Goal: Task Accomplishment & Management: Use online tool/utility

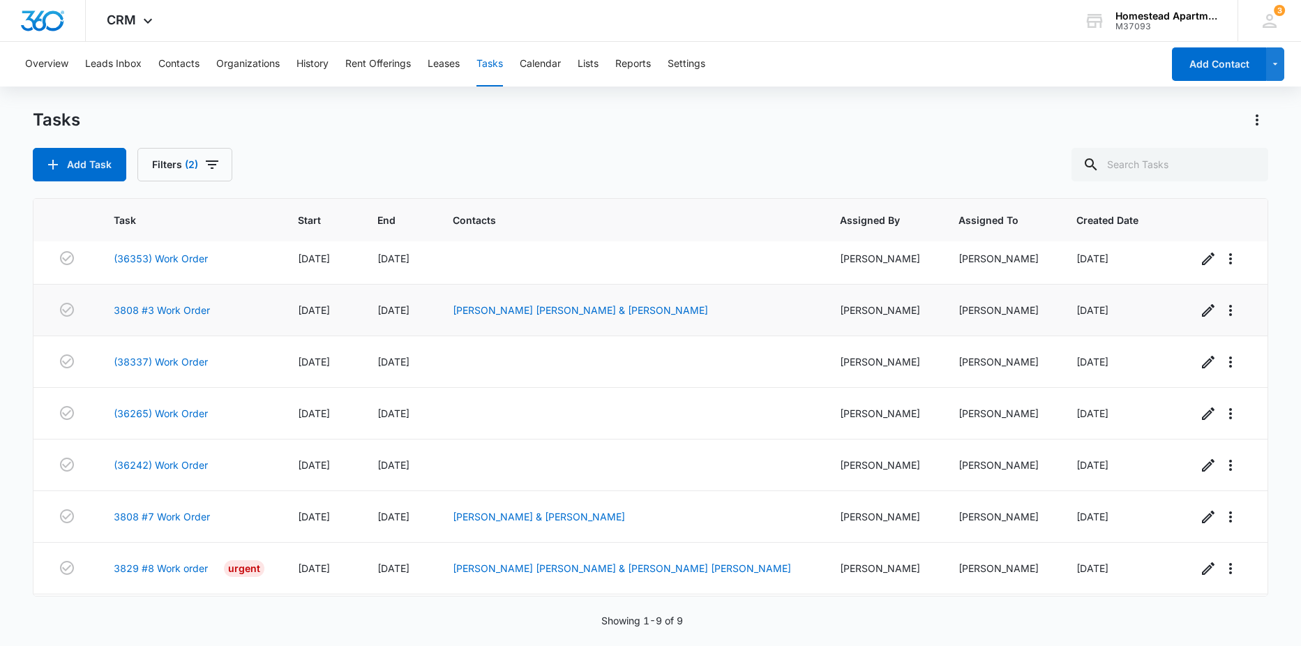
scroll to position [110, 0]
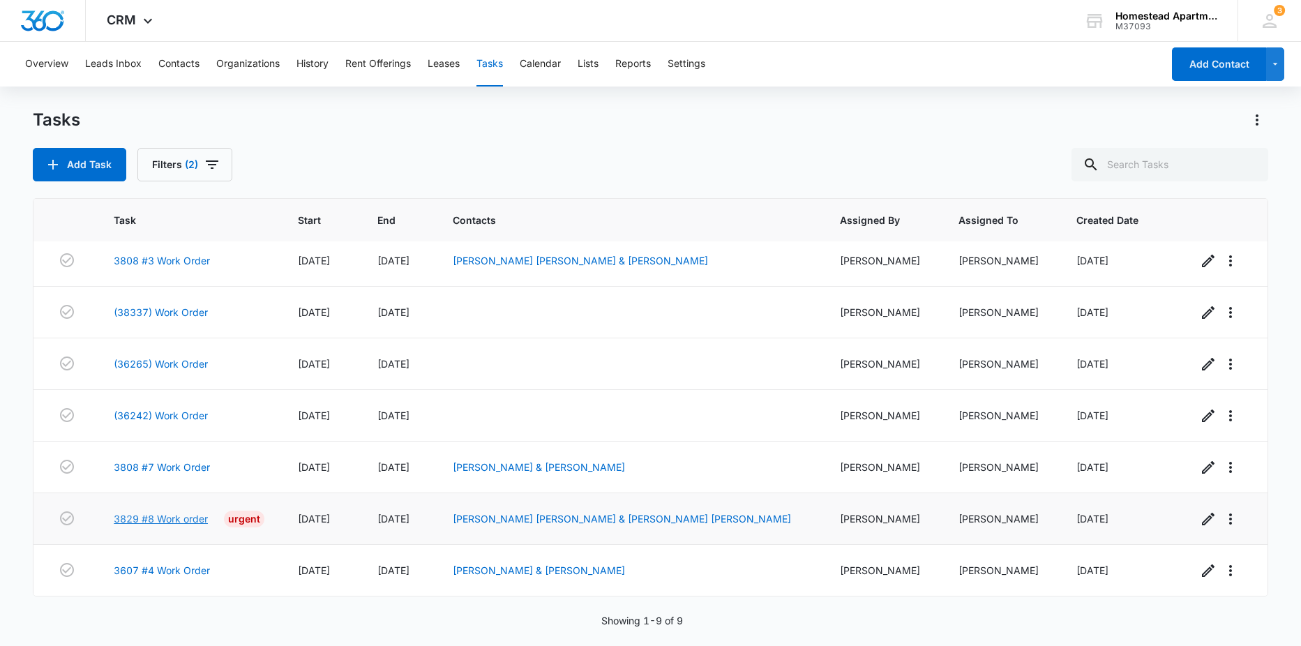
click at [163, 517] on link "3829 #8 Work order" at bounding box center [161, 518] width 94 height 15
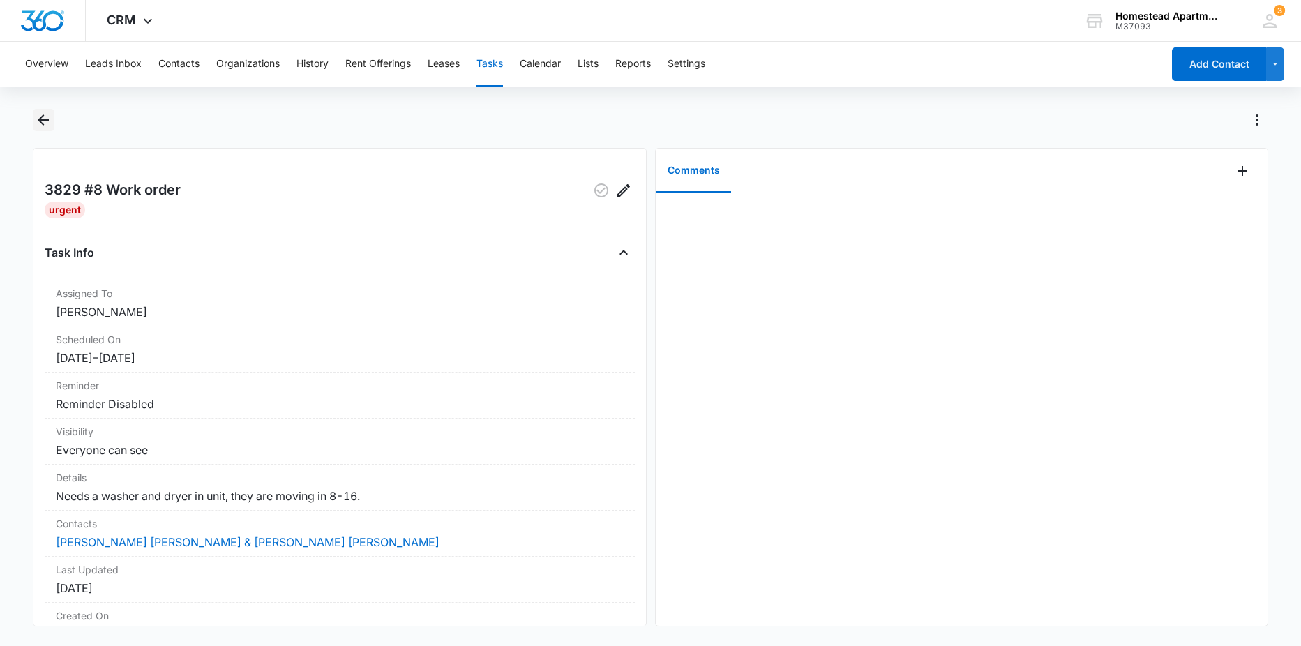
click at [40, 123] on icon "Back" at bounding box center [43, 120] width 17 height 17
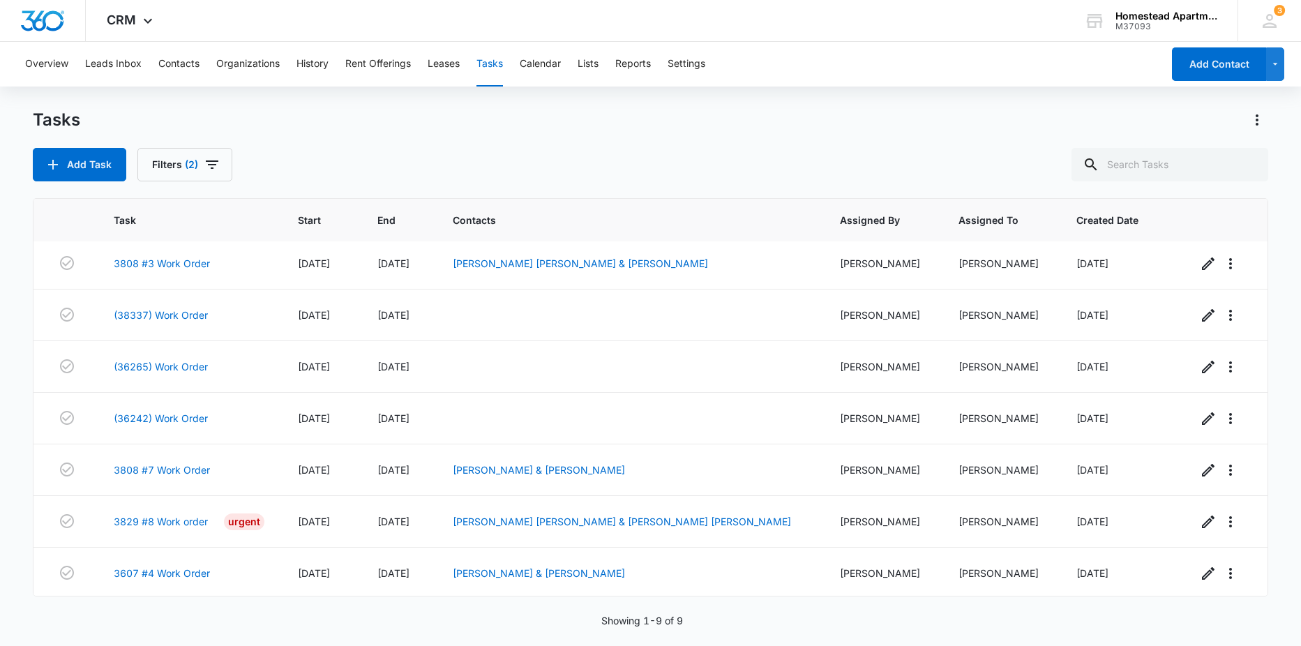
scroll to position [110, 0]
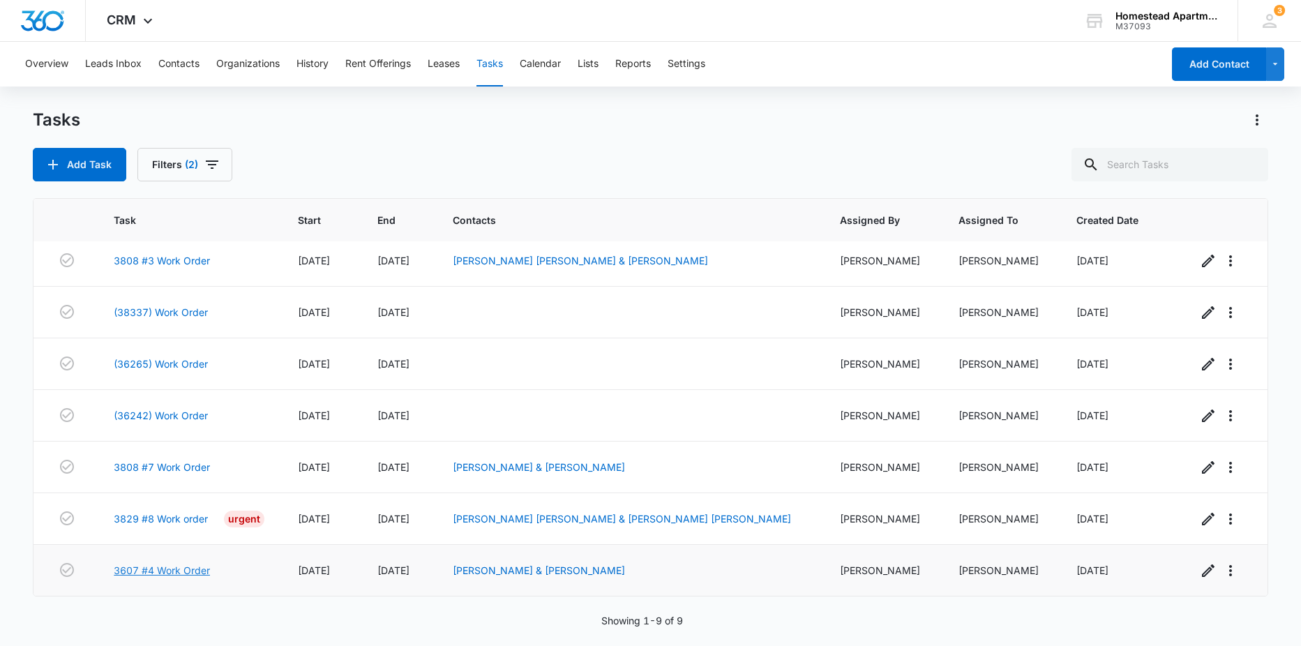
click at [179, 569] on link "3607 #4 Work Order" at bounding box center [162, 570] width 96 height 15
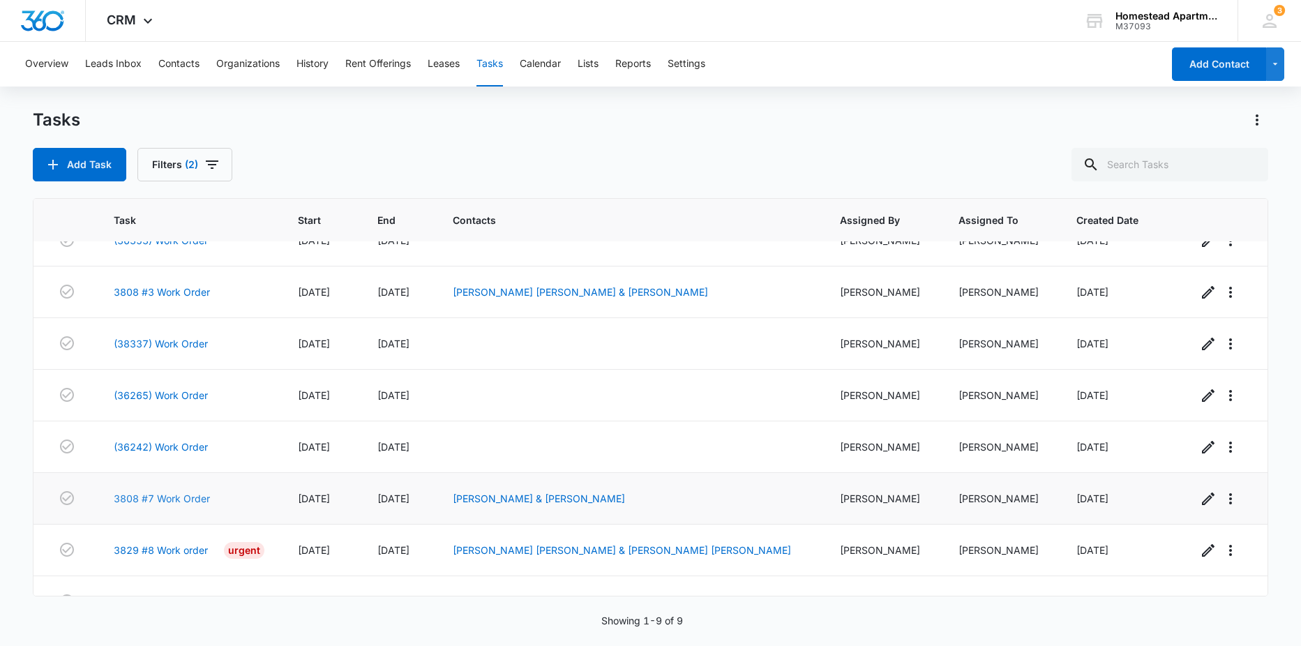
scroll to position [110, 0]
